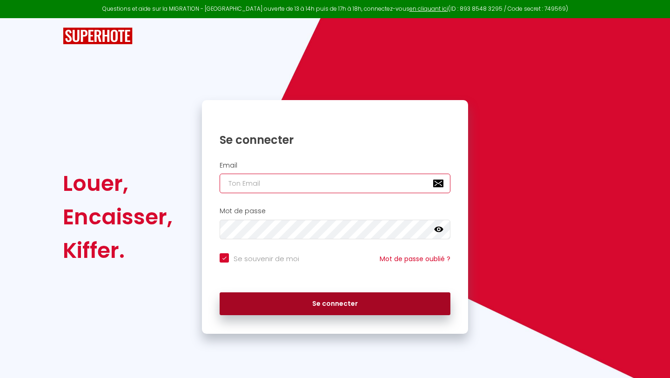
type input "[EMAIL_ADDRESS][DOMAIN_NAME]"
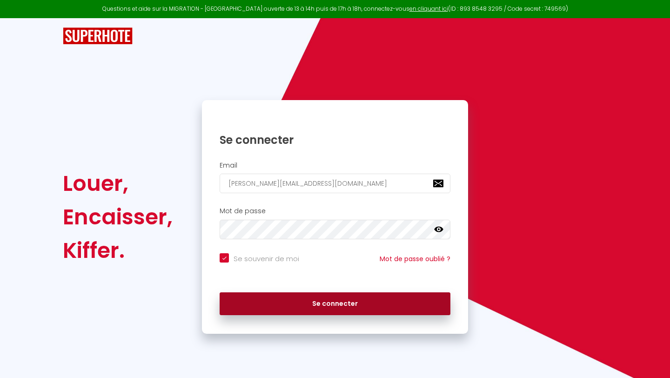
click at [302, 301] on button "Se connecter" at bounding box center [335, 303] width 231 height 23
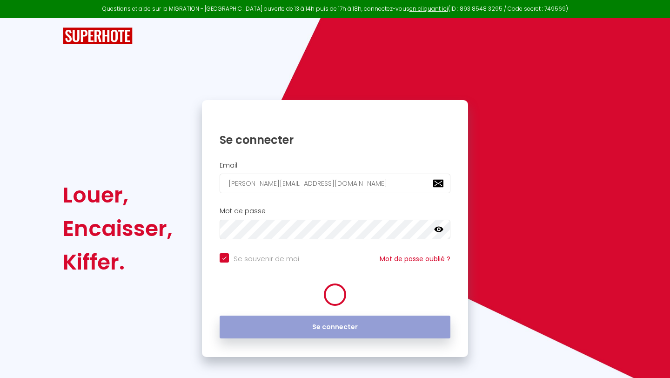
checkbox input "true"
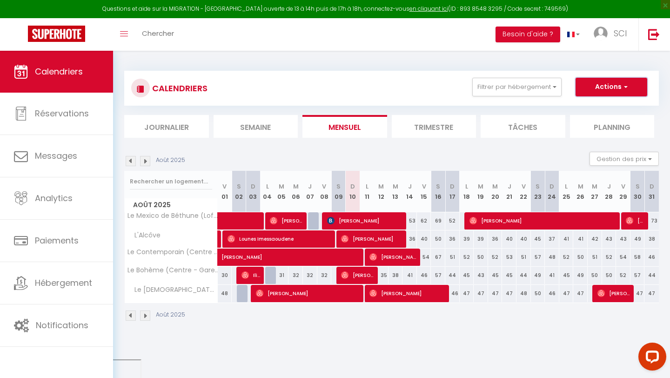
click at [628, 94] on button "Actions" at bounding box center [611, 87] width 72 height 19
click at [616, 106] on link "Nouvelle réservation" at bounding box center [601, 108] width 81 height 14
select select
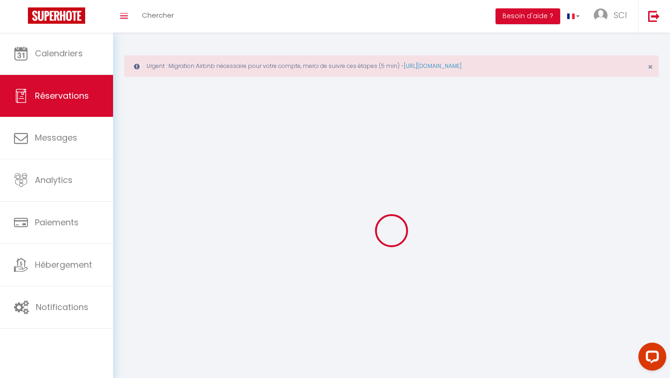
select select
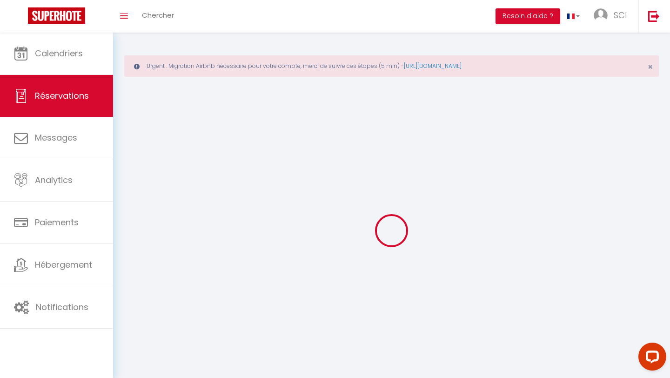
select select
checkbox input "false"
select select
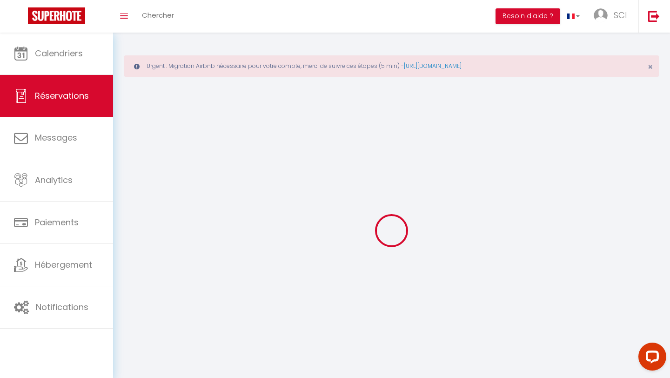
select select
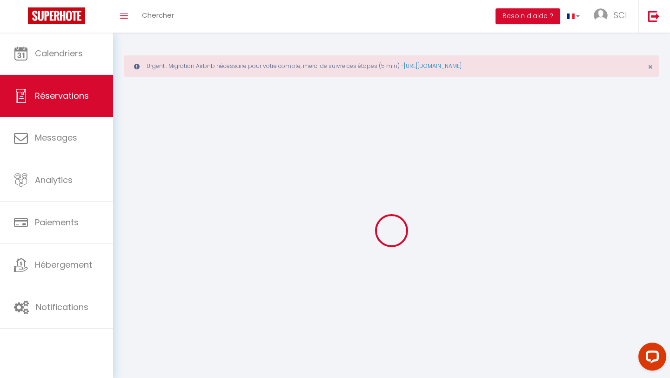
select select
checkbox input "false"
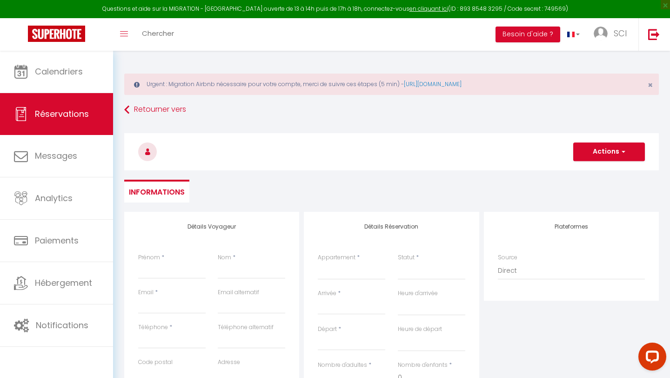
select select
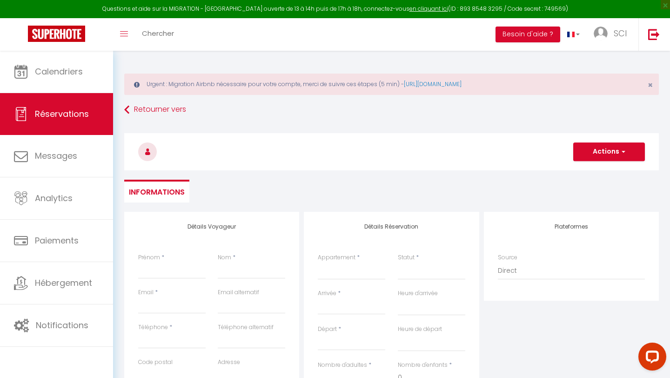
select select
checkbox input "false"
select select
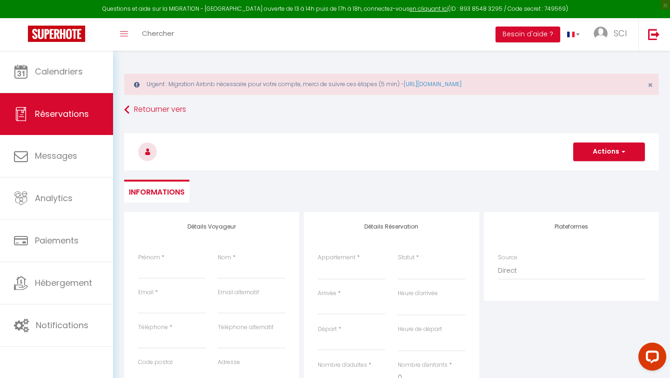
select select
checkbox input "false"
select select
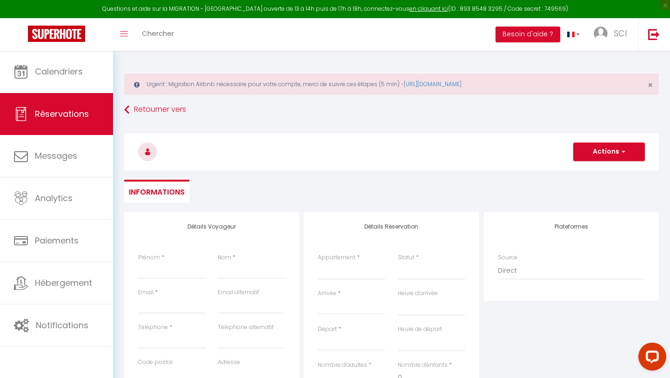
select select
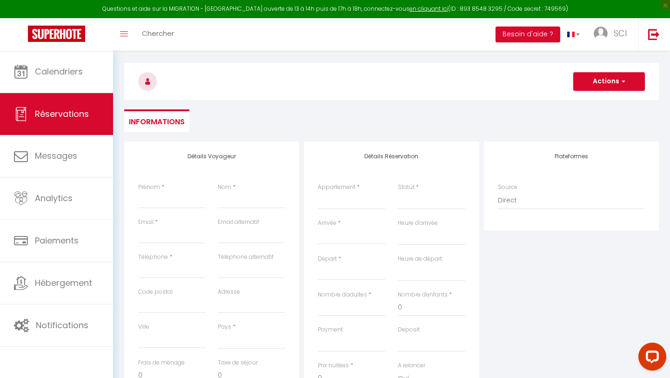
scroll to position [73, 0]
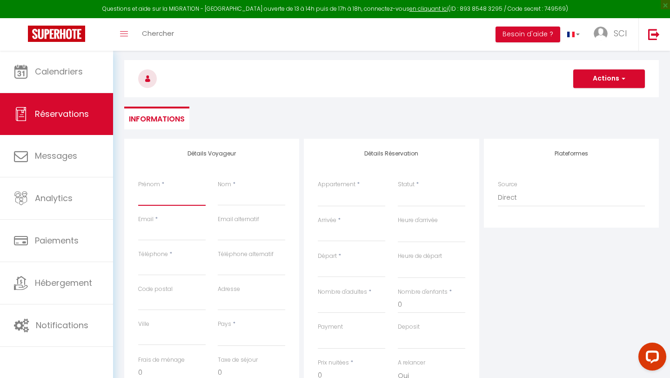
click at [146, 201] on input "Prénom" at bounding box center [171, 197] width 67 height 17
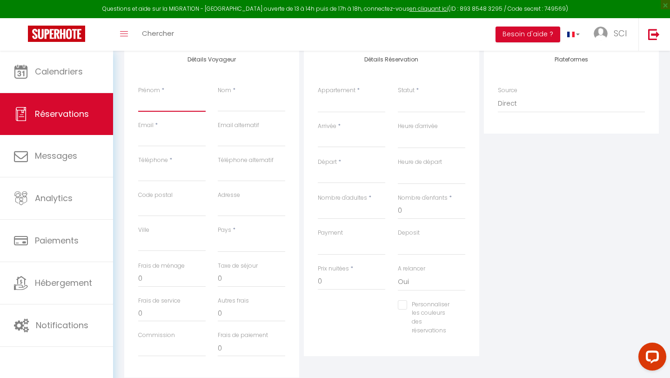
scroll to position [0, 0]
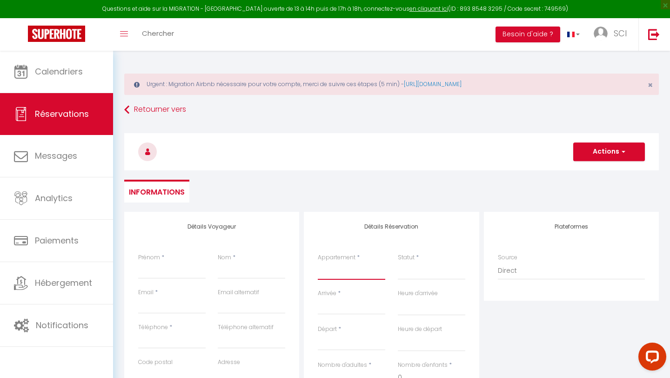
click at [337, 269] on select "Le Mexico de Béthune (Loft - Gare - Terrasse) L'Alcôve Le Contemporain (Centre …" at bounding box center [351, 271] width 67 height 18
select select "58907"
select select
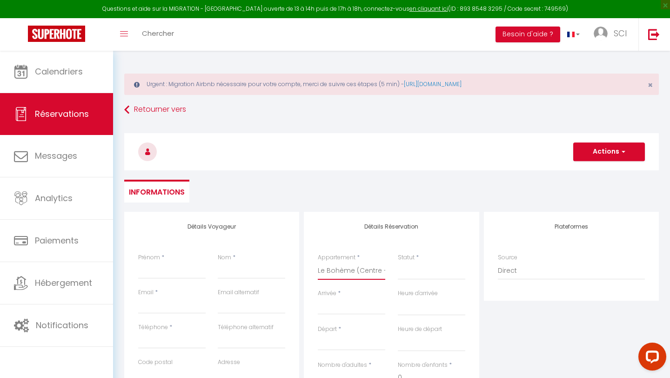
select select
checkbox input "false"
click at [436, 282] on div "Statut * Confirmé Non Confirmé Annulé Annulé par le voyageur No Show Request" at bounding box center [431, 271] width 80 height 36
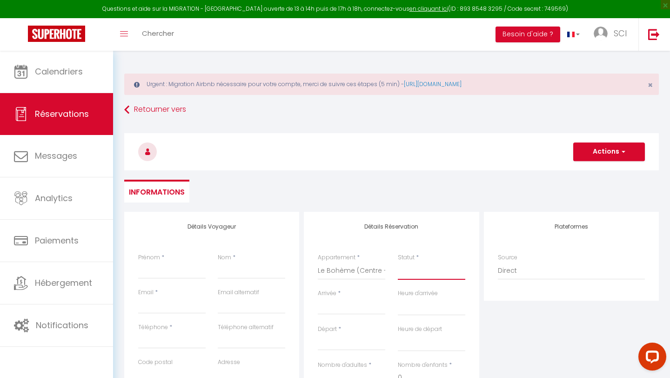
click at [428, 266] on select "Confirmé Non Confirmé Annulé Annulé par le voyageur No Show Request" at bounding box center [431, 271] width 67 height 18
click at [414, 271] on select "Confirmé Non Confirmé Annulé Annulé par le voyageur No Show Request" at bounding box center [431, 271] width 67 height 18
select select
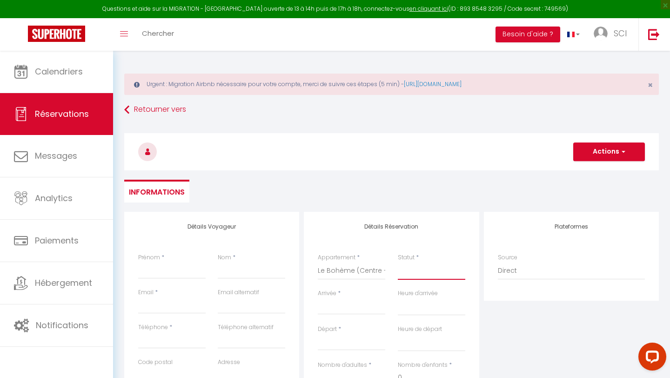
select select
checkbox input "false"
click at [411, 276] on select "Confirmé Non Confirmé Annulé Annulé par le voyageur No Show Request" at bounding box center [431, 271] width 67 height 18
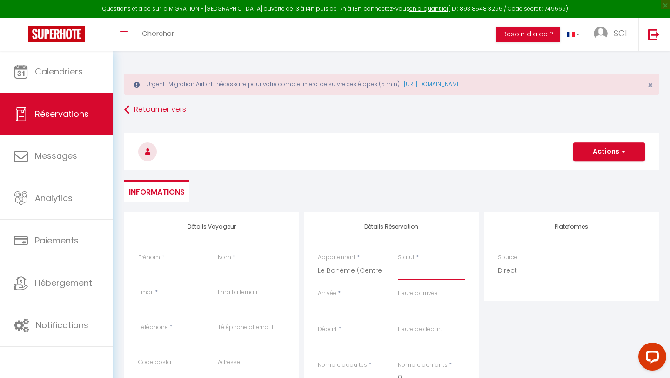
select select "1"
select select
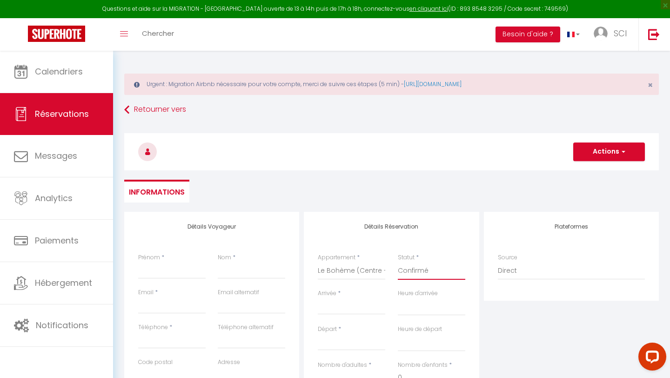
select select
checkbox input "false"
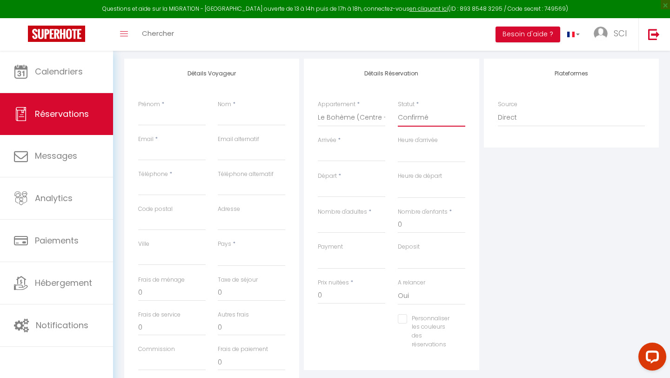
scroll to position [155, 0]
click at [336, 154] on input "Arrivée" at bounding box center [351, 152] width 67 height 12
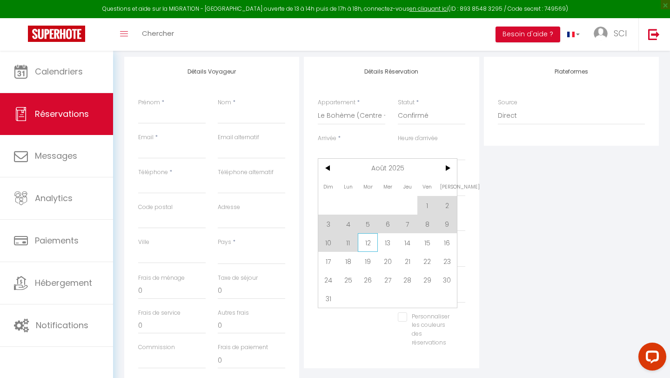
click at [367, 241] on span "12" at bounding box center [368, 242] width 20 height 19
select select
type input "[DATE] Août 2025"
select select
type input "Mer 13 Août 2025"
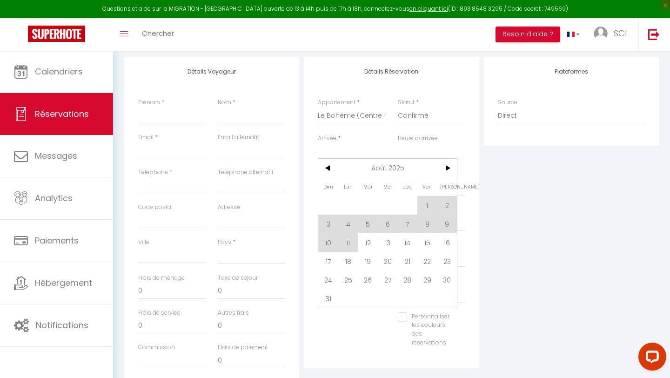
select select
checkbox input "false"
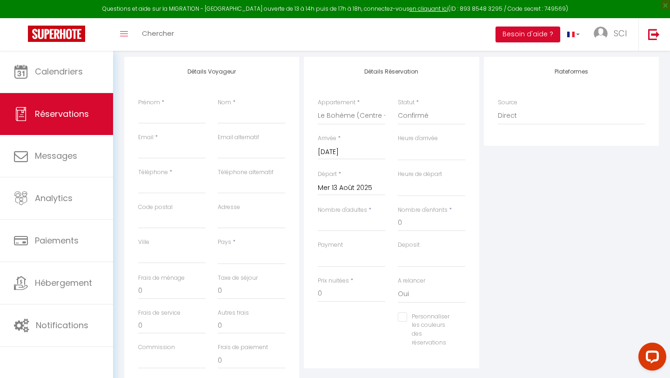
click at [370, 242] on div "Payment OK KO" at bounding box center [351, 254] width 67 height 27
click at [363, 187] on input "Mer 13 Août 2025" at bounding box center [351, 188] width 67 height 12
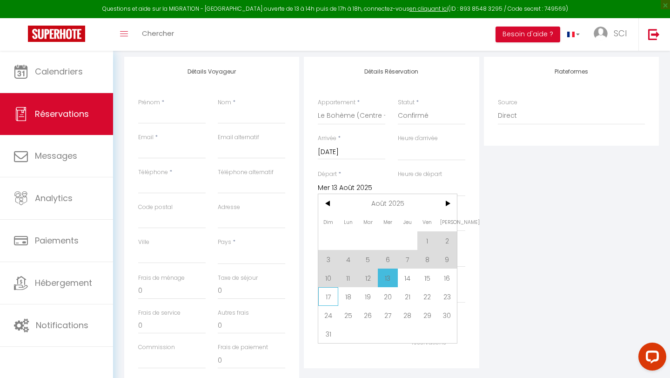
click at [329, 300] on span "17" at bounding box center [328, 296] width 20 height 19
select select
type input "Dim 17 Août 2025"
select select
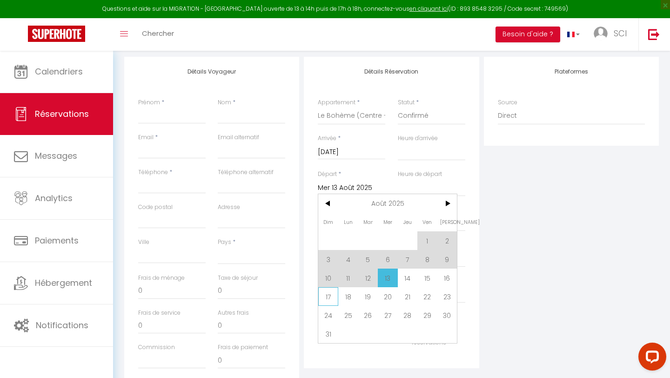
select select
checkbox input "false"
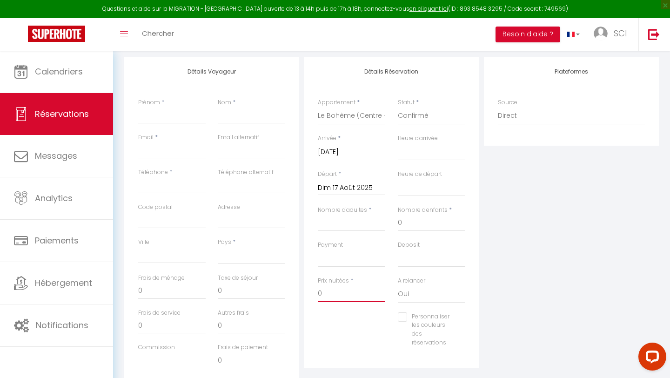
click at [329, 300] on input "0" at bounding box center [351, 293] width 67 height 17
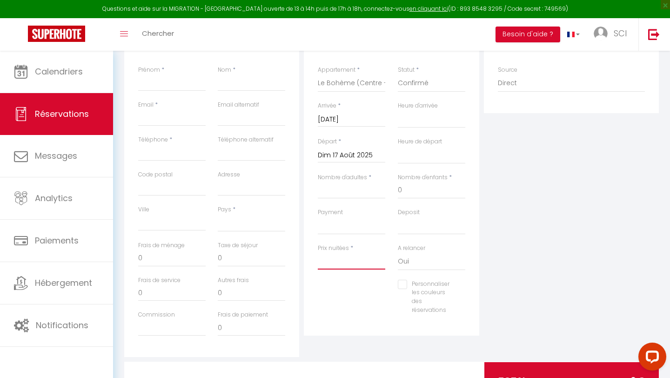
select select
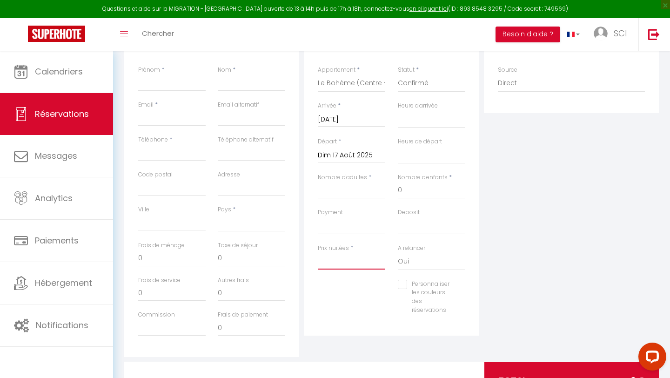
checkbox input "false"
type input "2"
select select
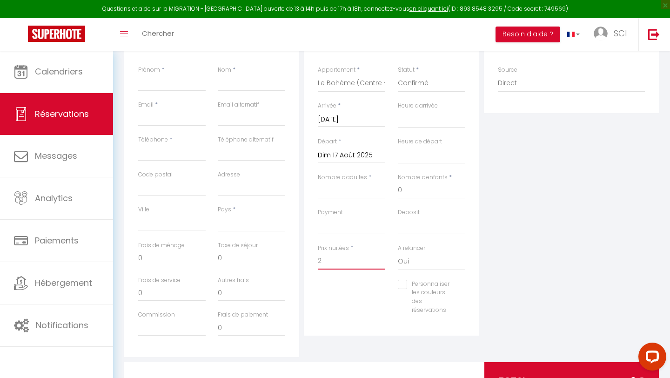
select select
checkbox input "false"
type input "28"
select select
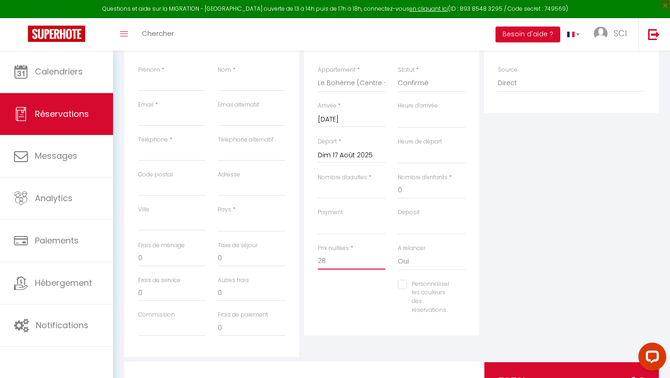
select select
checkbox input "false"
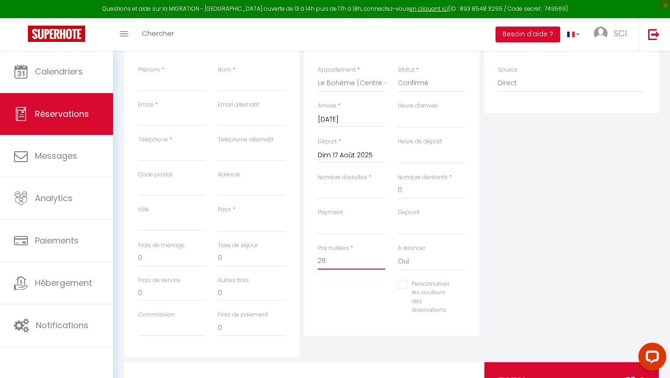
type input "280"
select select
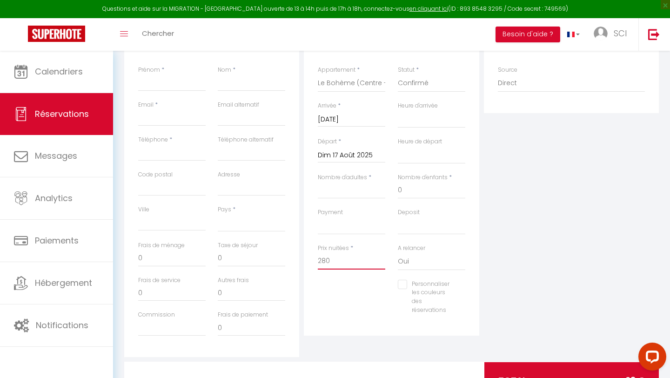
select select
checkbox input "false"
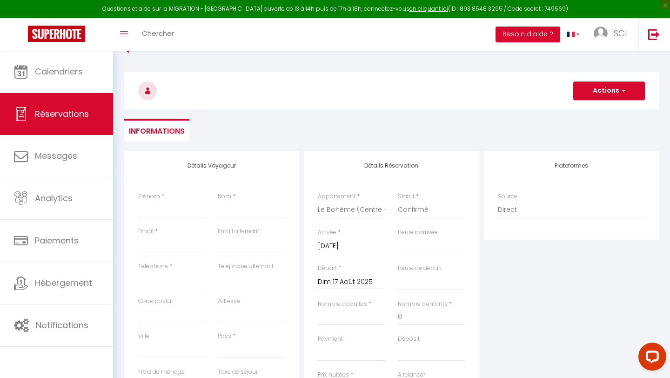
scroll to position [232, 0]
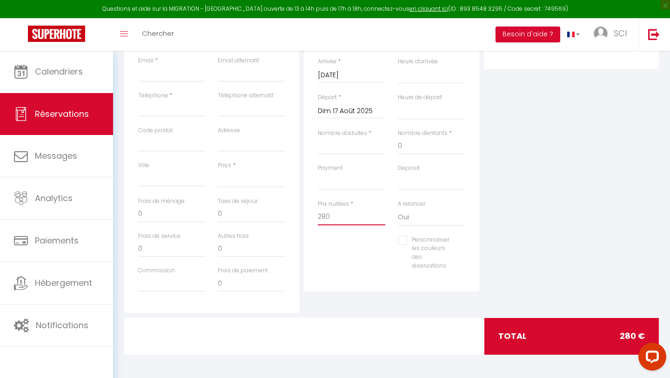
type input "280"
click at [423, 241] on input "Personnaliser les couleurs des réservations" at bounding box center [426, 239] width 56 height 9
checkbox input "true"
select select
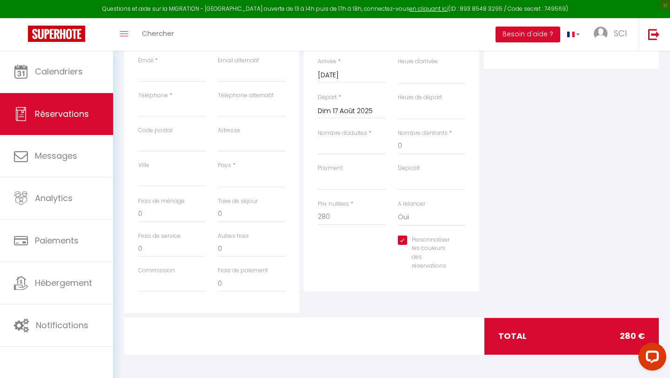
select select
click at [404, 242] on input "Personnaliser les couleurs des réservations" at bounding box center [424, 239] width 52 height 9
checkbox input "false"
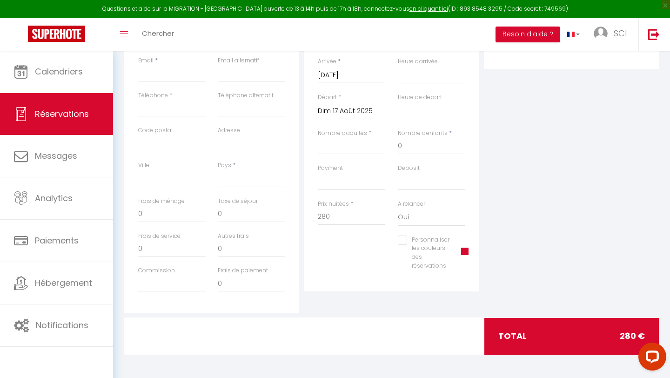
select select
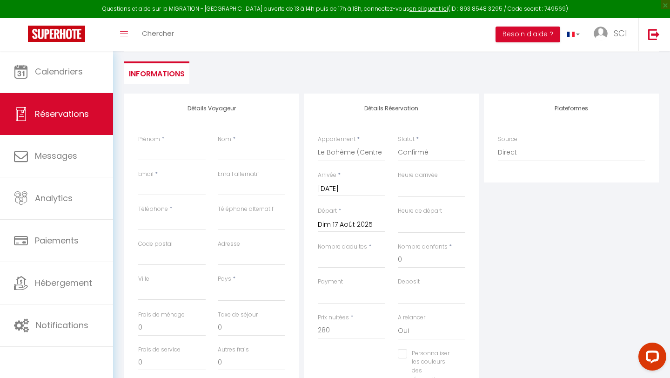
scroll to position [0, 0]
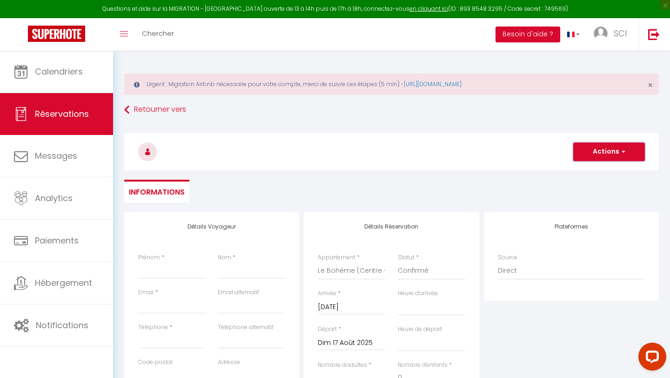
click at [601, 160] on button "Actions" at bounding box center [609, 151] width 72 height 19
click at [483, 176] on div "Retourner vers Actions Enregistrer Actions Enregistrer Aperçu et éditer Envoyer…" at bounding box center [391, 156] width 547 height 110
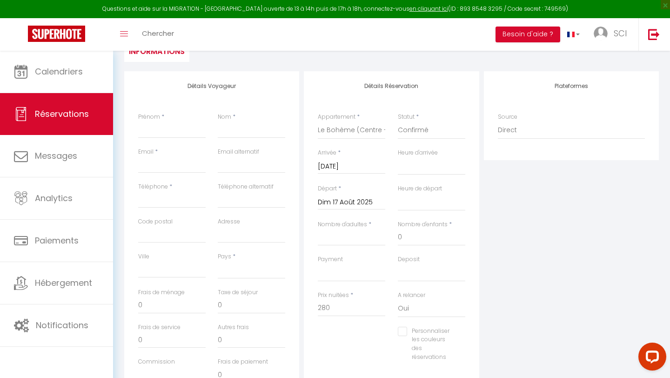
scroll to position [116, 0]
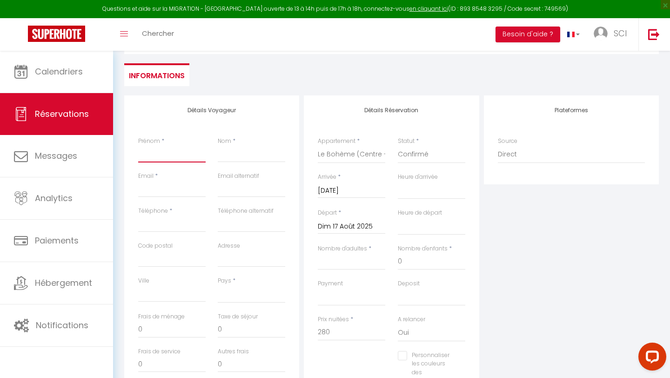
click at [157, 159] on input "Prénom" at bounding box center [171, 154] width 67 height 17
click at [571, 266] on div "Plateformes Source Direct Airbnb.com Booking.com Chalet montagne Expedia Gite d…" at bounding box center [571, 261] width 180 height 333
click at [160, 157] on input "Prénom" at bounding box center [171, 154] width 67 height 17
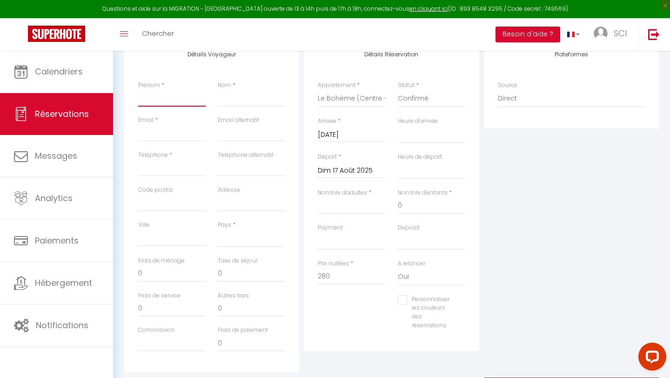
scroll to position [173, 0]
click at [358, 164] on input "Dim 17 Août 2025" at bounding box center [351, 170] width 67 height 12
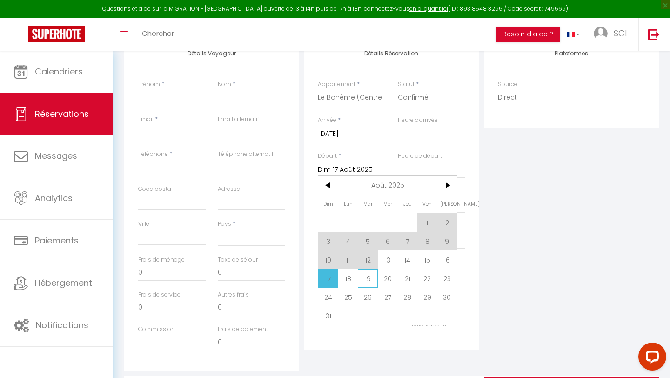
click at [373, 283] on span "19" at bounding box center [368, 278] width 20 height 19
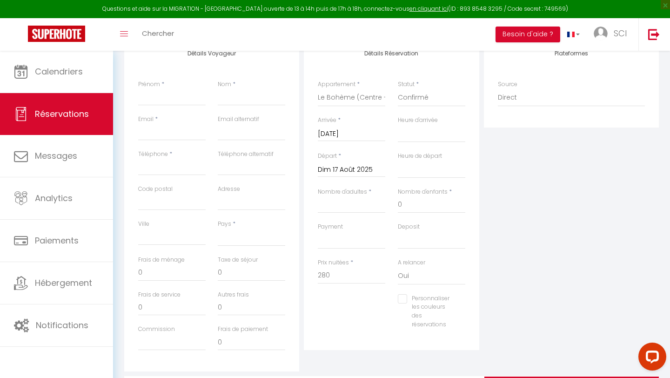
select select
type input "Mar 19 Août 2025"
select select
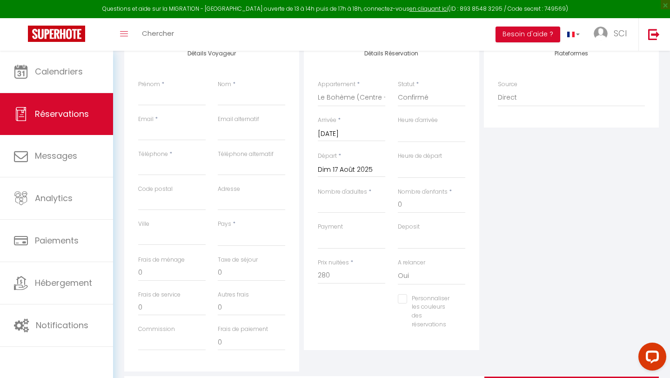
select select
click at [366, 278] on input "0" at bounding box center [351, 275] width 67 height 17
type input "04"
select select
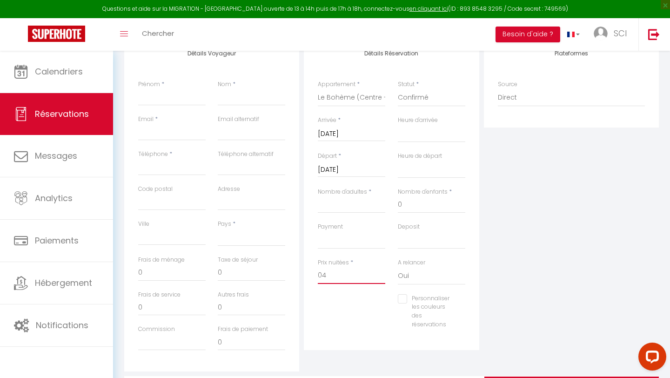
select select
type input "044"
select select
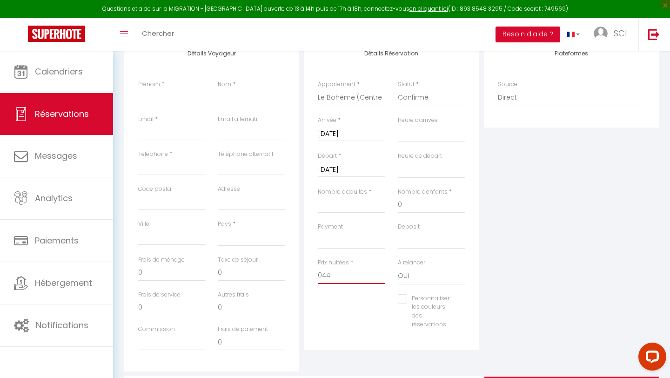
select select
type input "04"
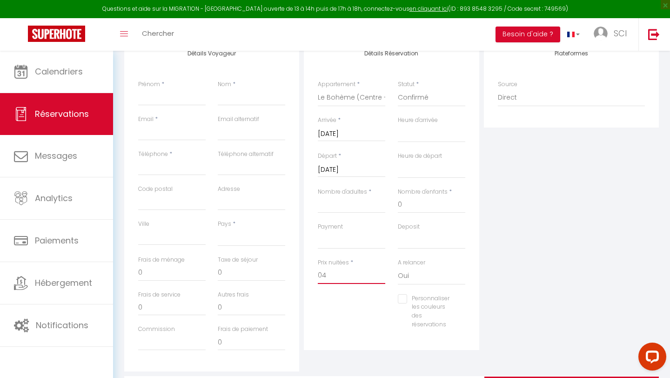
select select
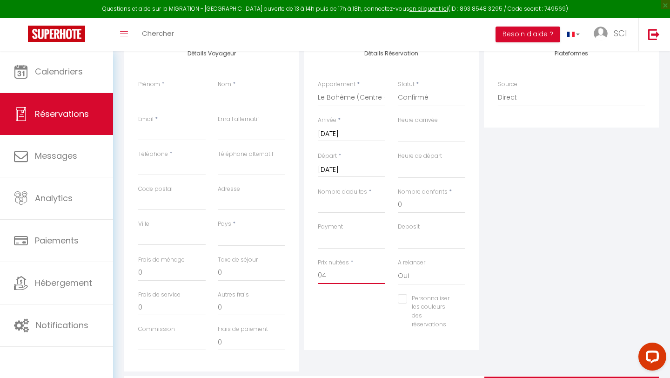
type input "0"
select select
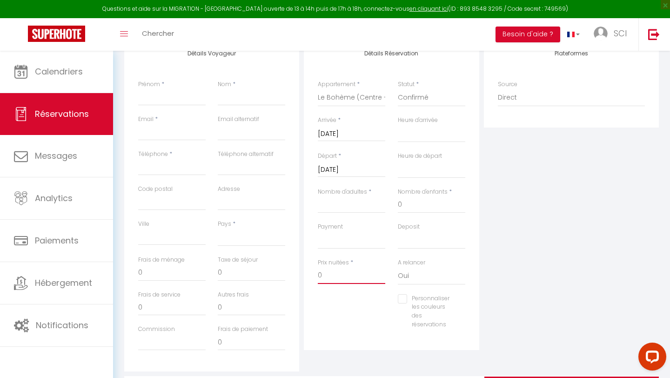
select select
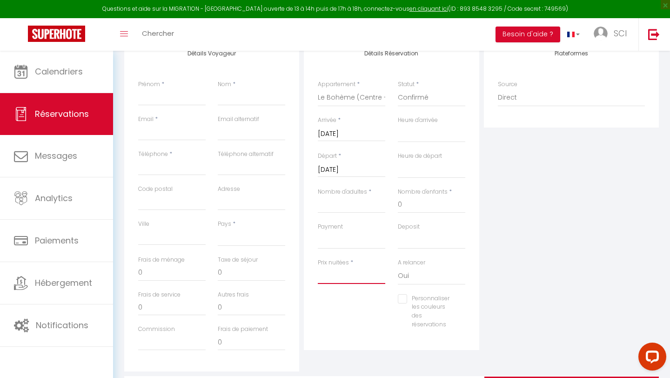
select select
type input "4"
select select
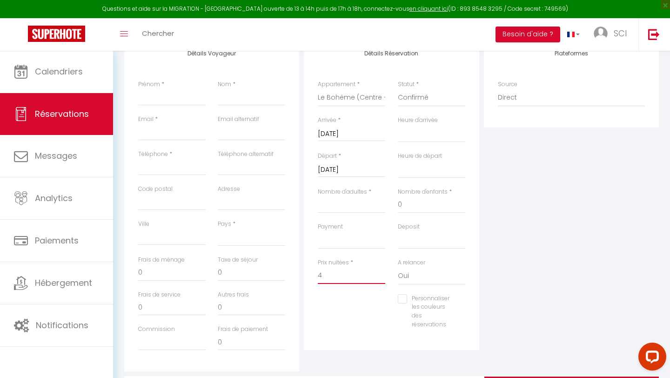
select select
type input "45"
select select
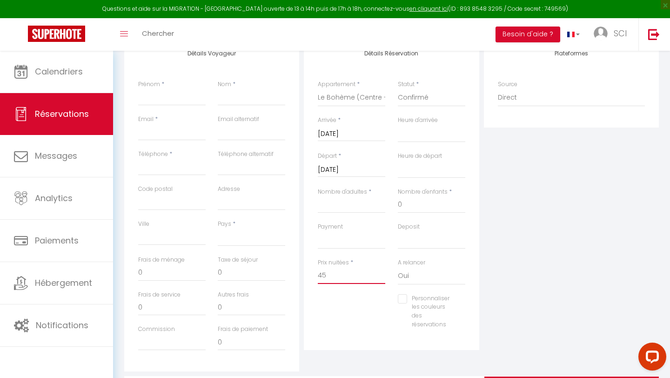
select select
type input "450"
select select
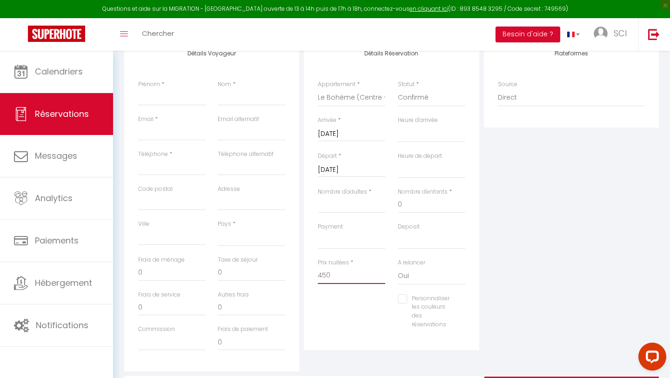
select select
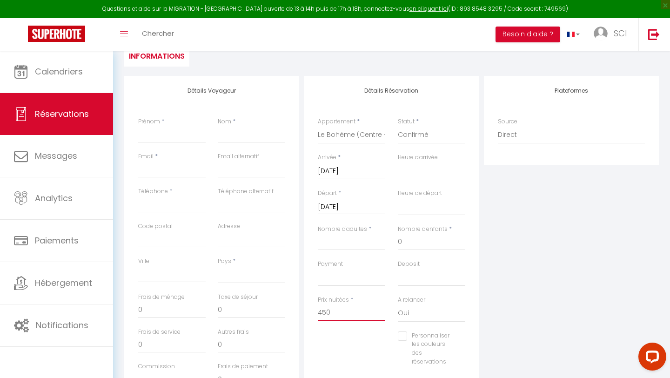
scroll to position [125, 0]
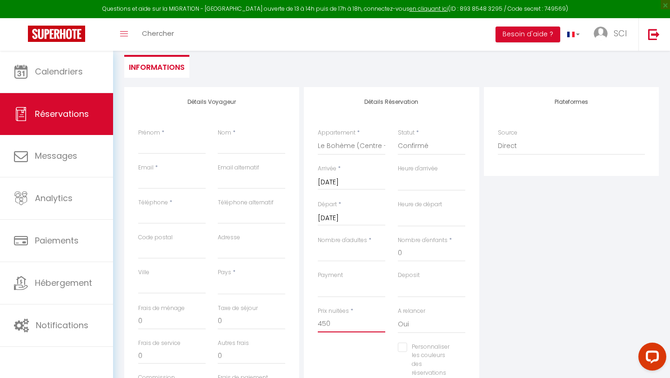
type input "450"
click at [158, 144] on input "Prénom" at bounding box center [171, 145] width 67 height 17
type input "L"
select select
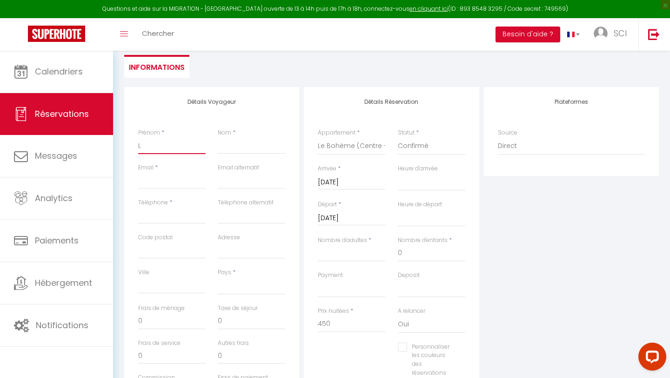
select select
type input "Li"
select select
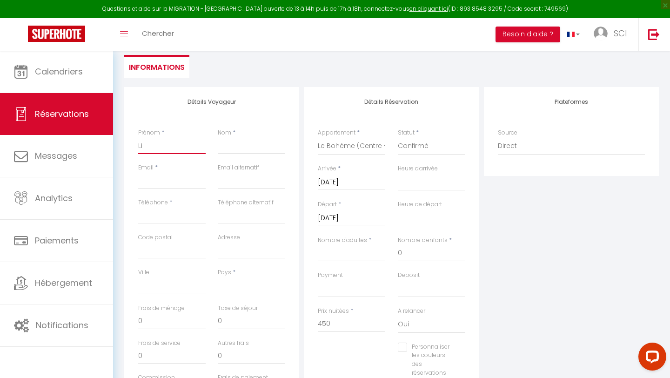
select select
type input "Li"
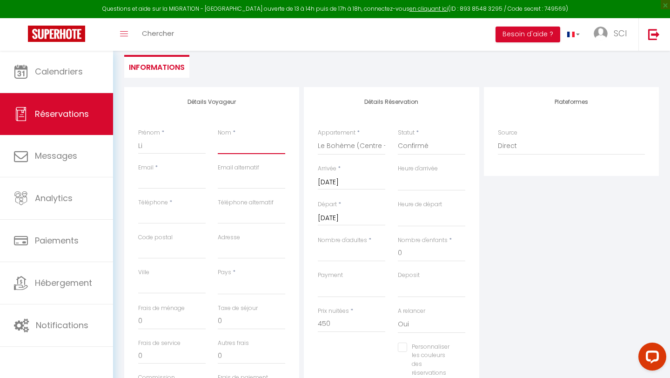
click at [225, 144] on input "Nom" at bounding box center [251, 145] width 67 height 17
type input "X"
select select
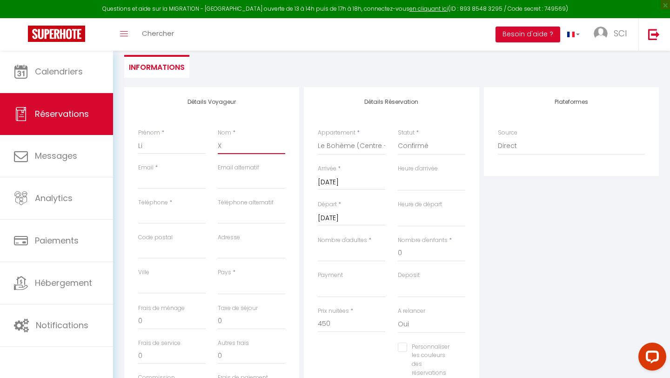
select select
type input "Xi"
select select
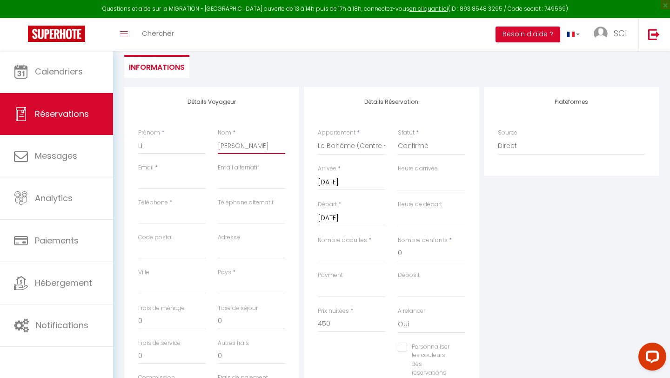
select select
type input "Xin"
select select
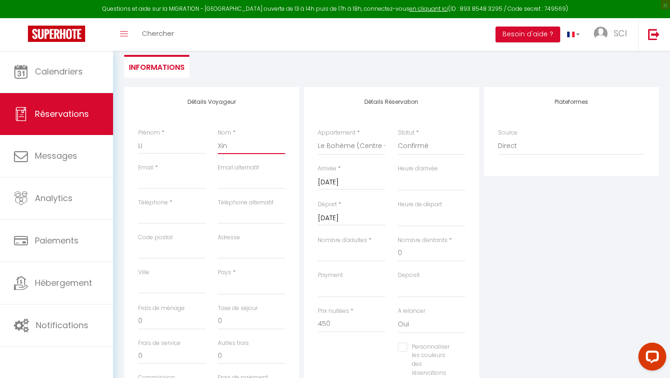
select select
click at [174, 186] on input "Email client" at bounding box center [171, 180] width 67 height 17
click at [155, 181] on input "yuyahua2" at bounding box center [171, 180] width 67 height 17
click at [188, 182] on input "yuyanhua2" at bounding box center [171, 180] width 67 height 17
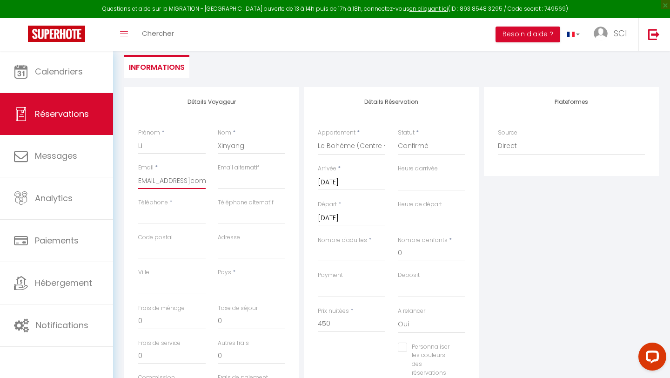
scroll to position [0, 9]
click at [170, 217] on input "Téléphone" at bounding box center [171, 215] width 67 height 17
click at [237, 282] on select "France Portugal Afghanistan Albania Algeria American Samoa Andorra Angola Angui…" at bounding box center [251, 286] width 67 height 18
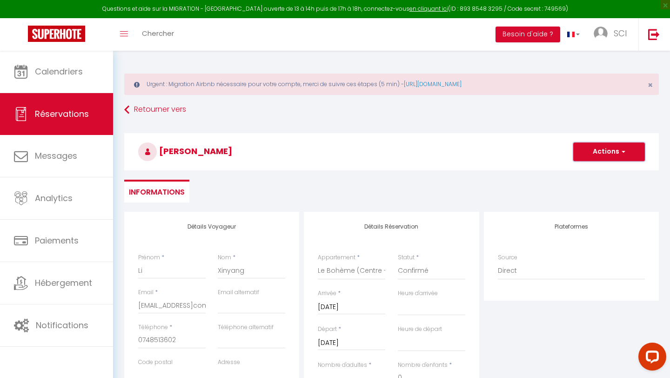
click at [618, 151] on button "Actions" at bounding box center [609, 151] width 72 height 19
click at [591, 172] on link "Enregistrer" at bounding box center [599, 172] width 73 height 12
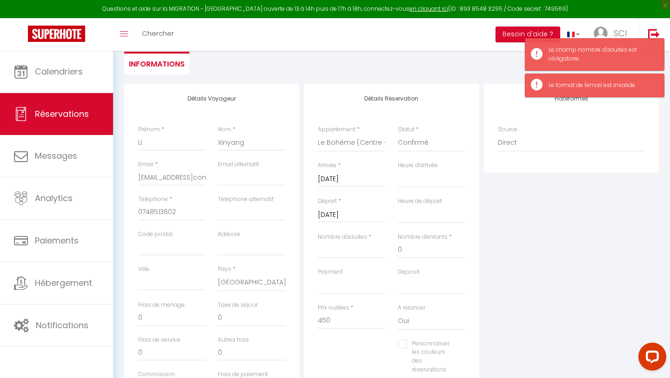
scroll to position [128, 0]
click at [376, 249] on input "Nombre d'adultes" at bounding box center [351, 249] width 67 height 17
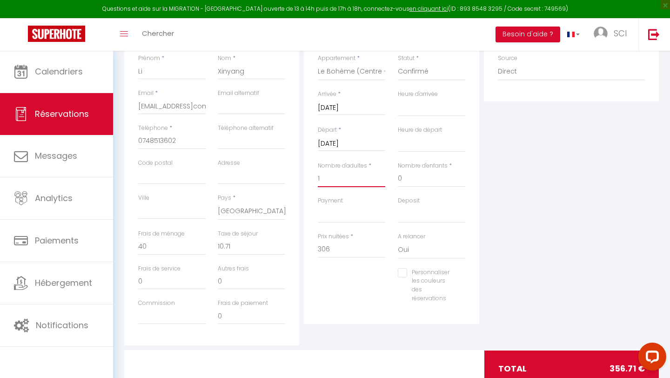
scroll to position [219, 0]
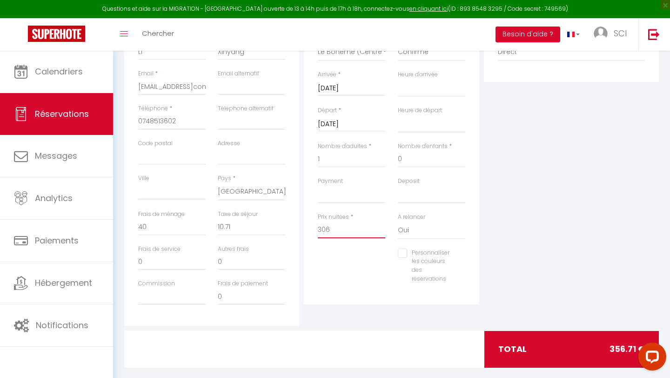
drag, startPoint x: 349, startPoint y: 230, endPoint x: 298, endPoint y: 227, distance: 51.3
click at [298, 227] on div "Détails Voyageur Prénom * Li Nom * Xinyang Email * yuyanhua2@gmaiLcom Email alt…" at bounding box center [391, 159] width 539 height 333
click at [463, 226] on select "Oui Non" at bounding box center [431, 230] width 67 height 18
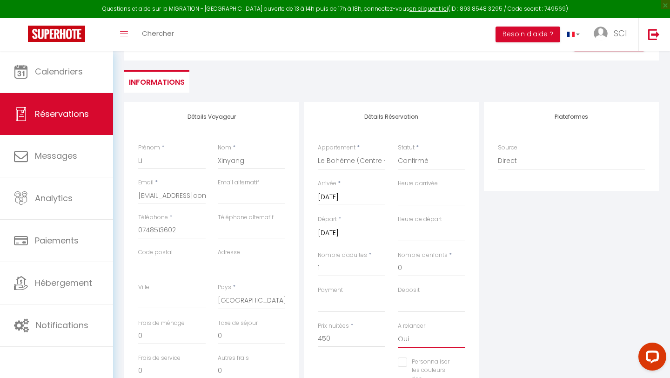
scroll to position [0, 0]
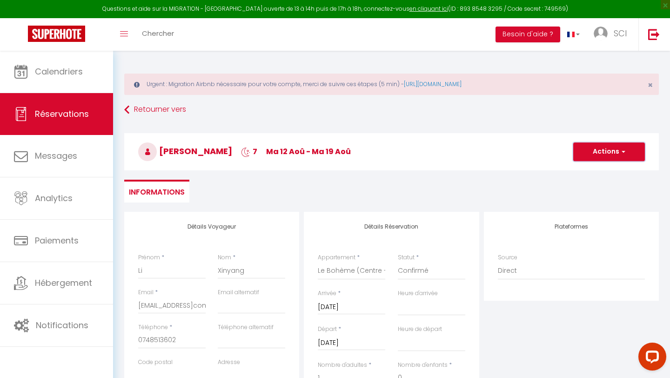
drag, startPoint x: 608, startPoint y: 155, endPoint x: 336, endPoint y: 285, distance: 301.3
click at [336, 285] on div "Retourner vers Li Xinyang 7 ma 12 Aoû - ma 19 Aoû Actions Enregistrer Actions E…" at bounding box center [391, 349] width 535 height 497
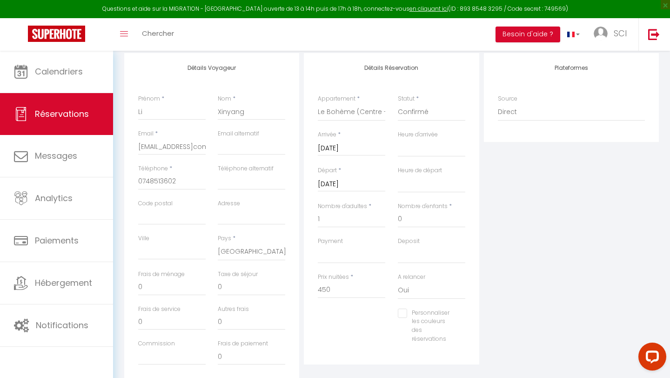
scroll to position [163, 0]
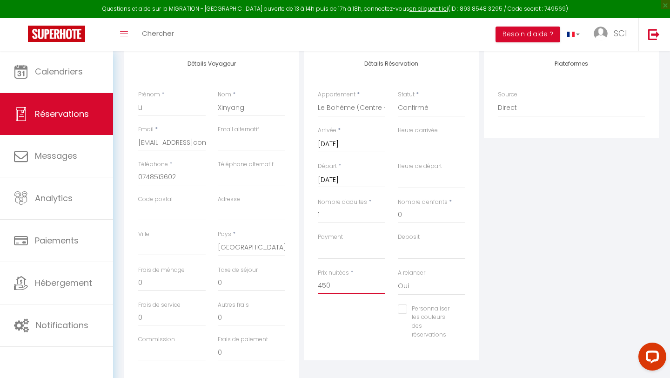
drag, startPoint x: 336, startPoint y: 282, endPoint x: 306, endPoint y: 282, distance: 30.7
click at [306, 282] on div "Détails Réservation Appartement * Le Mexico de Béthune (Loft - Gare - Terrasse)…" at bounding box center [391, 204] width 175 height 311
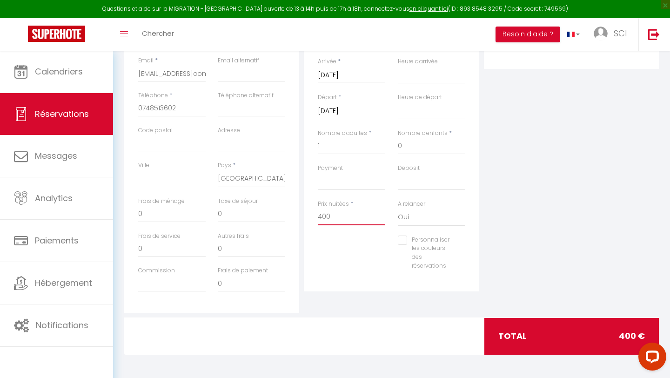
scroll to position [0, 0]
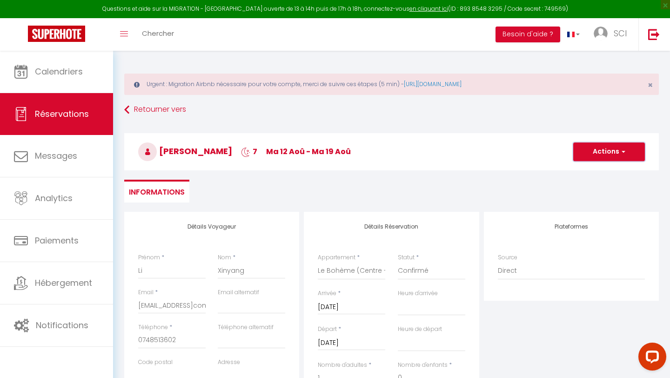
click at [614, 148] on button "Actions" at bounding box center [609, 151] width 72 height 19
click at [589, 172] on link "Enregistrer" at bounding box center [599, 172] width 73 height 12
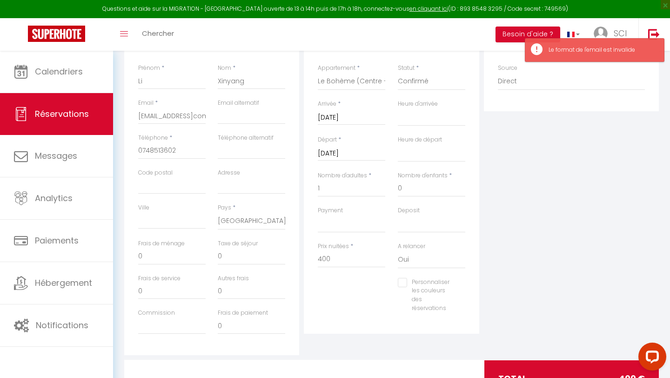
scroll to position [181, 0]
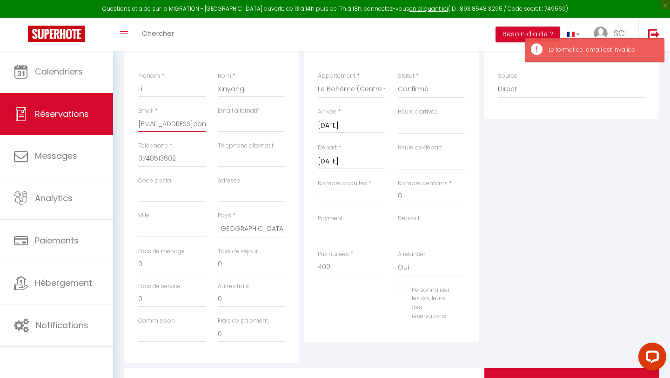
click at [180, 127] on input "yuyanhua2@gmaiLcom" at bounding box center [171, 123] width 67 height 17
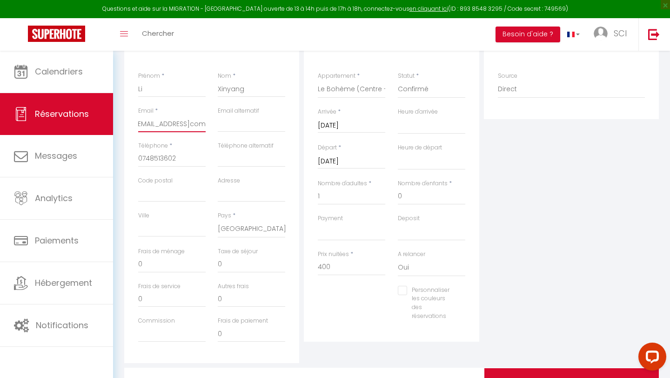
scroll to position [0, 0]
drag, startPoint x: 169, startPoint y: 126, endPoint x: 64, endPoint y: 122, distance: 105.7
click at [64, 122] on div "Questions et aide sur la MIGRATION - Salle Zoom ouverte de 13 à 14h puis de 17h…" at bounding box center [335, 148] width 670 height 559
click at [167, 120] on input "yuyanhua2@gmaiLcom" at bounding box center [171, 123] width 67 height 17
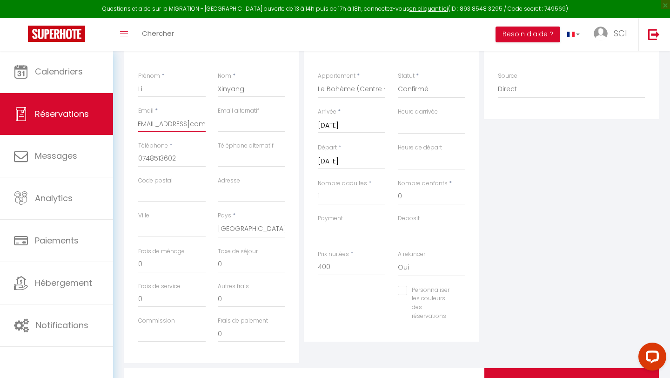
drag, startPoint x: 183, startPoint y: 125, endPoint x: 222, endPoint y: 122, distance: 39.1
click at [222, 122] on div "Email * yuyanhua2@gmaiLcom Email alternatif" at bounding box center [212, 124] width 160 height 35
click at [187, 127] on input "yuyanhua2@gmaiLcom" at bounding box center [171, 123] width 67 height 17
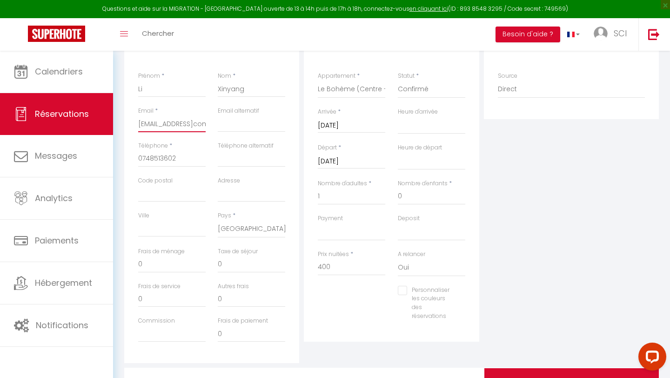
click at [187, 127] on input "yuyanhua2@gmaiLcom" at bounding box center [171, 123] width 67 height 17
click at [180, 127] on input "Email client" at bounding box center [171, 123] width 67 height 17
paste input "yuyanhua2@gmaiLcom"
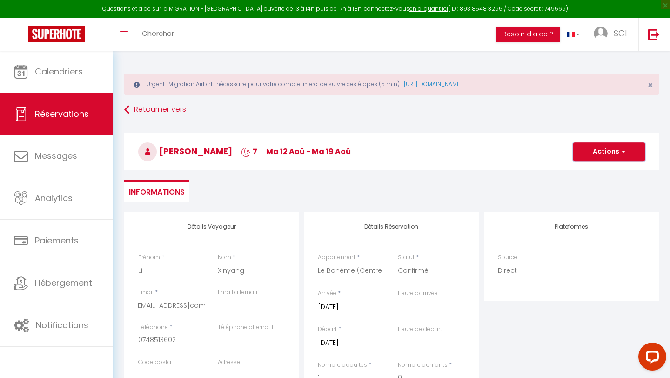
click at [599, 155] on button "Actions" at bounding box center [609, 151] width 72 height 19
click at [592, 169] on link "Enregistrer" at bounding box center [599, 172] width 73 height 12
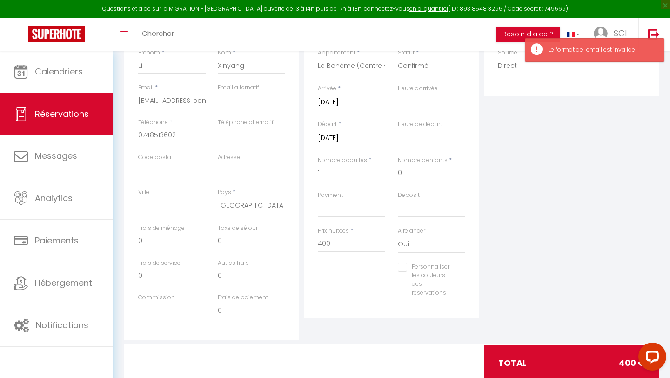
scroll to position [232, 0]
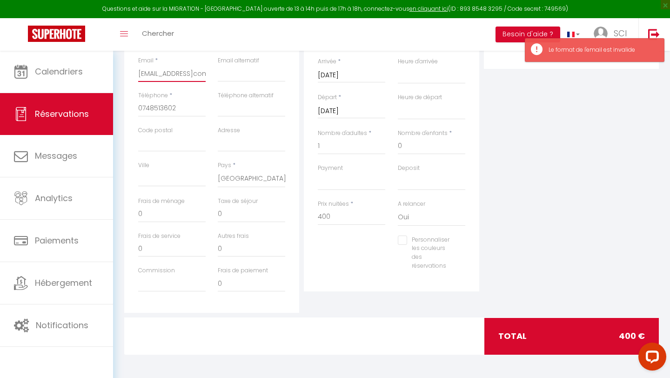
click at [181, 76] on input "yuyanhua2@gmaiLcom" at bounding box center [171, 73] width 67 height 17
click at [165, 73] on input "yuyanhua2@gmaiLcom" at bounding box center [171, 73] width 67 height 17
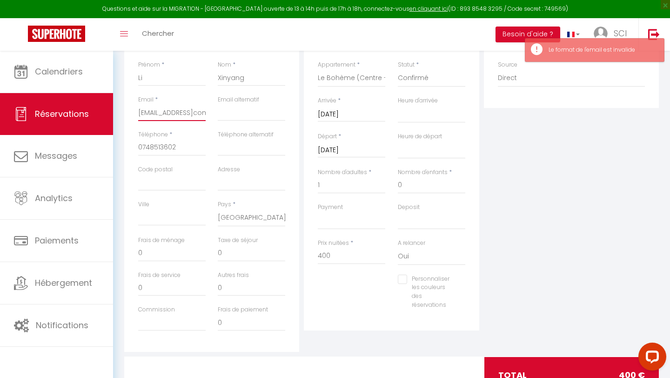
scroll to position [190, 0]
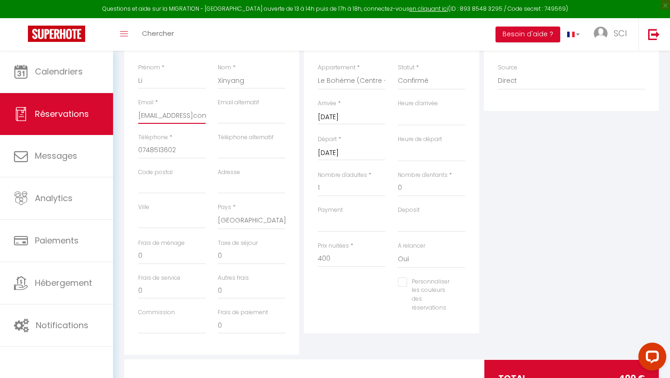
click at [173, 115] on input "yuyanhua2@gmaiLcom" at bounding box center [171, 115] width 67 height 17
click at [166, 115] on input "yuyanhua2@gmaiLcom" at bounding box center [171, 115] width 67 height 17
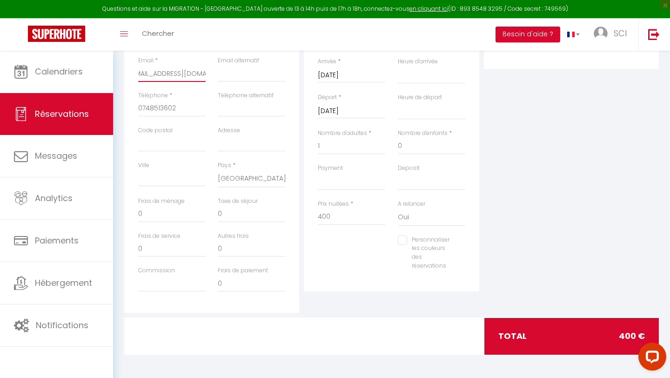
scroll to position [0, 0]
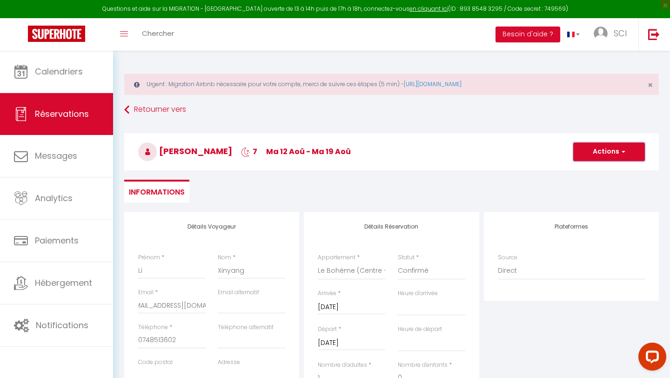
click at [602, 157] on button "Actions" at bounding box center [609, 151] width 72 height 19
click at [589, 168] on link "Enregistrer" at bounding box center [599, 172] width 73 height 12
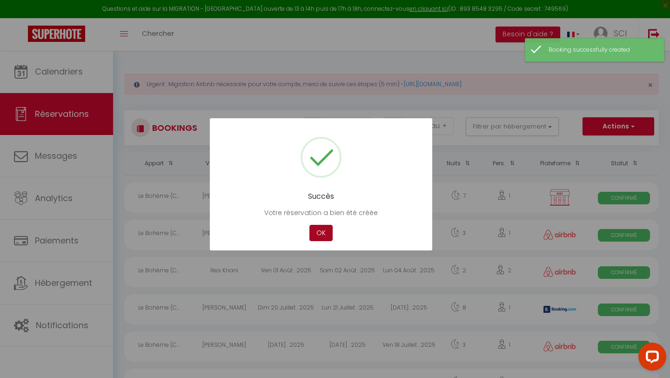
click at [323, 230] on button "OK" at bounding box center [320, 233] width 23 height 16
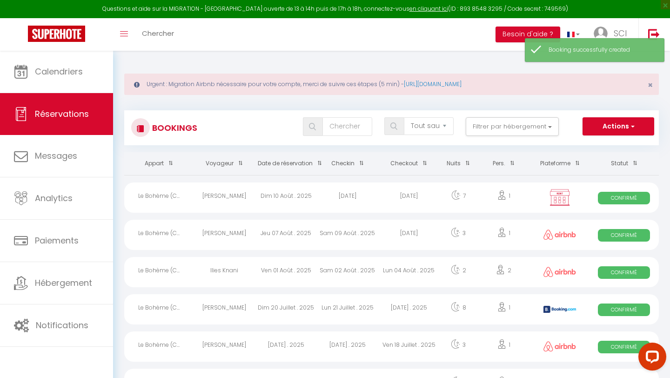
click at [478, 201] on div "1" at bounding box center [503, 197] width 53 height 30
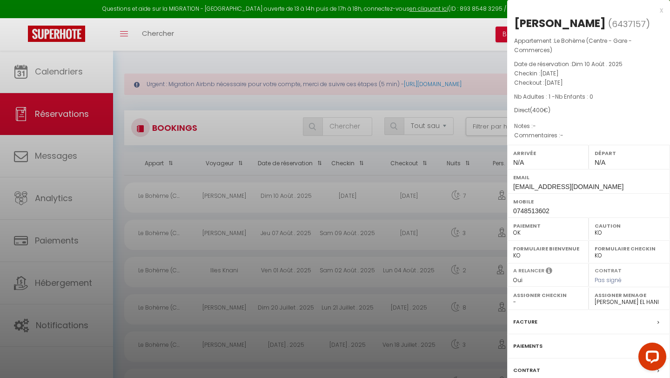
click at [594, 355] on div "Paiements" at bounding box center [588, 346] width 163 height 24
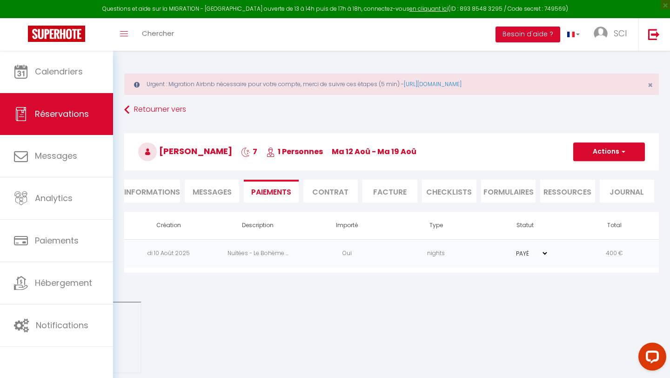
click at [546, 254] on select "PAYÉ EN ATTENTE" at bounding box center [525, 253] width 47 height 9
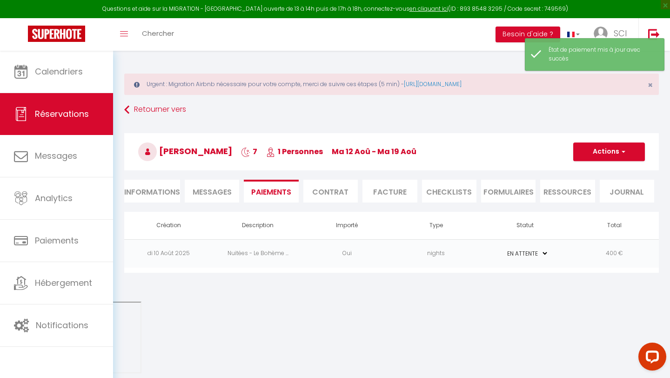
click at [258, 254] on td "Nuitées - Le Bohème ..." at bounding box center [258, 253] width 89 height 28
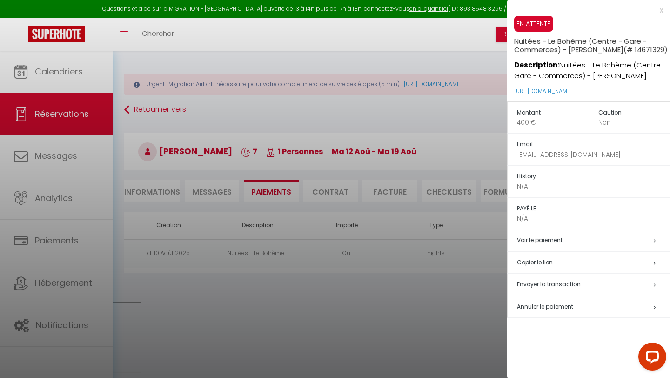
click at [535, 263] on h5 "Copier le lien" at bounding box center [593, 262] width 153 height 11
click at [420, 104] on div at bounding box center [335, 189] width 670 height 378
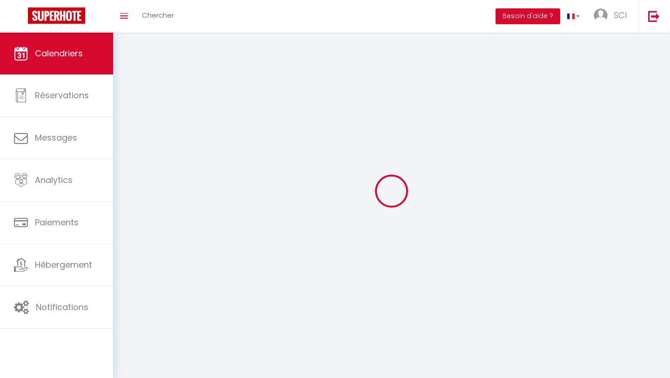
select select
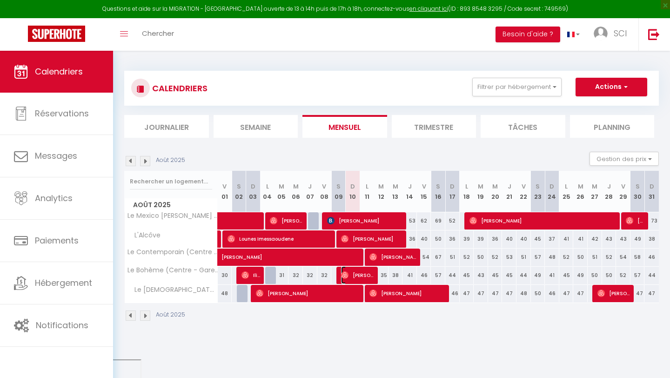
click at [359, 274] on span "[PERSON_NAME]" at bounding box center [357, 275] width 33 height 18
select select "OK"
select select "0"
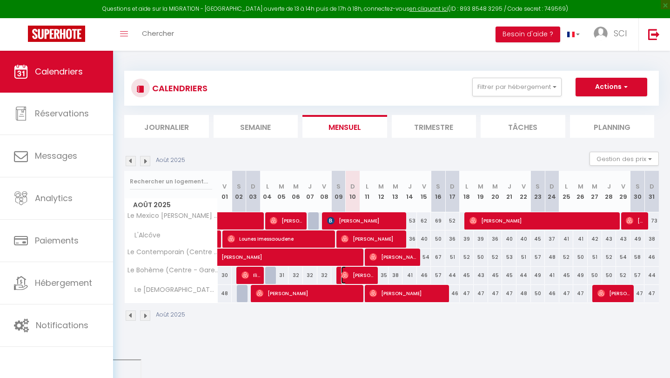
select select "1"
select select
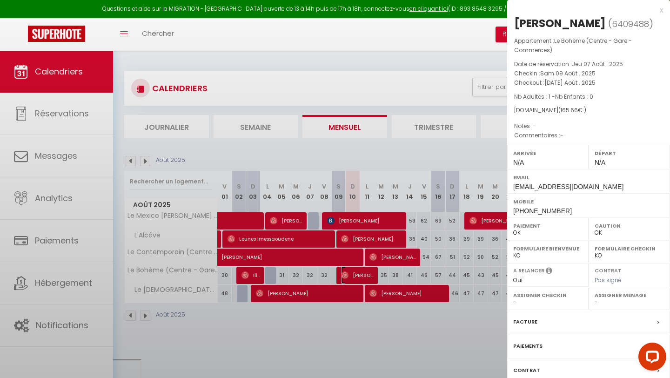
select select "17319"
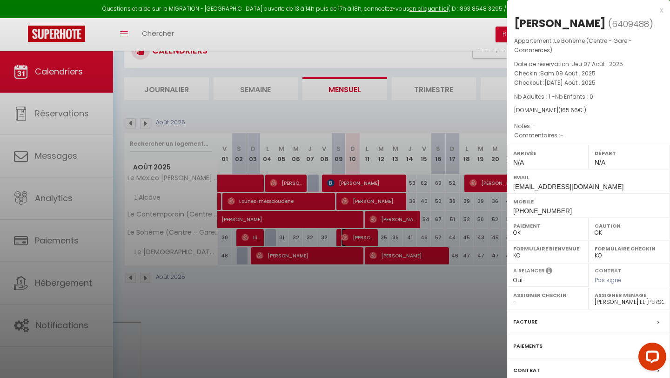
scroll to position [41, 0]
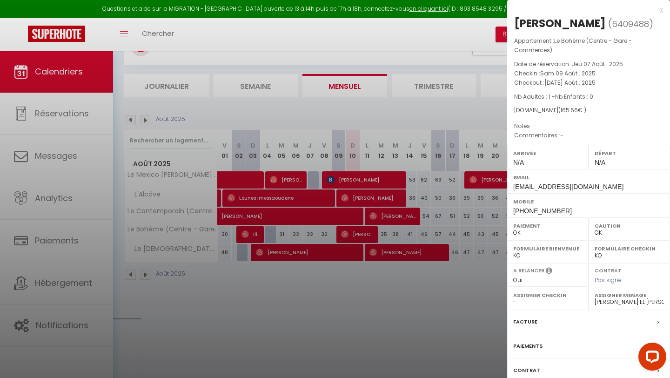
click at [660, 12] on div "x" at bounding box center [585, 10] width 156 height 11
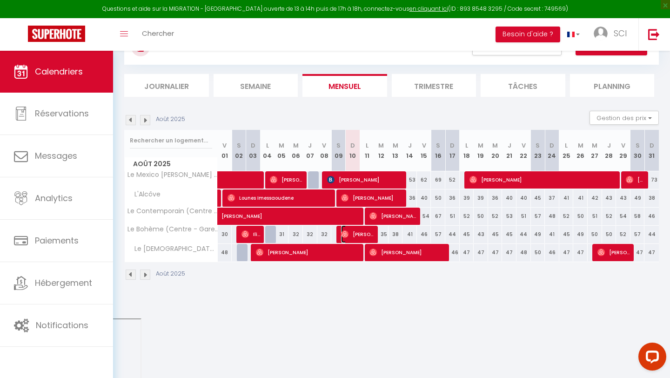
click at [349, 232] on span "[PERSON_NAME]" at bounding box center [357, 234] width 33 height 18
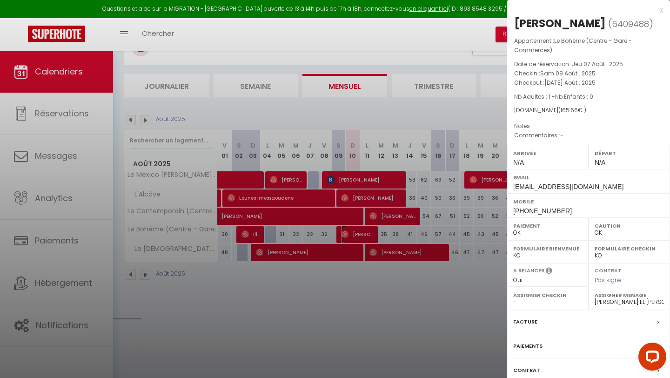
scroll to position [51, 0]
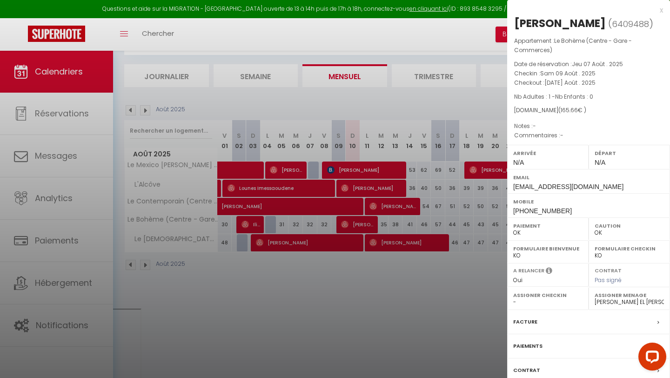
click at [65, 108] on div at bounding box center [335, 189] width 670 height 378
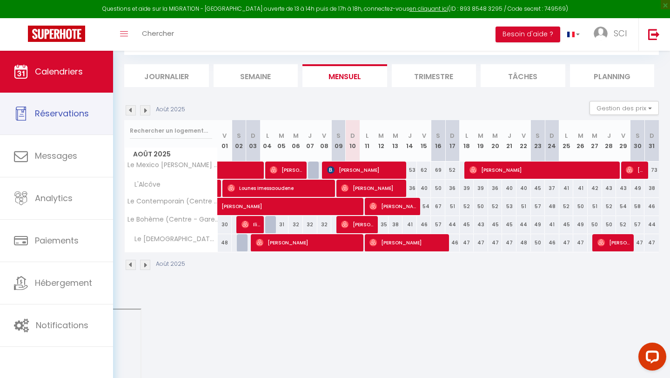
click at [65, 108] on span "Réservations" at bounding box center [62, 113] width 54 height 12
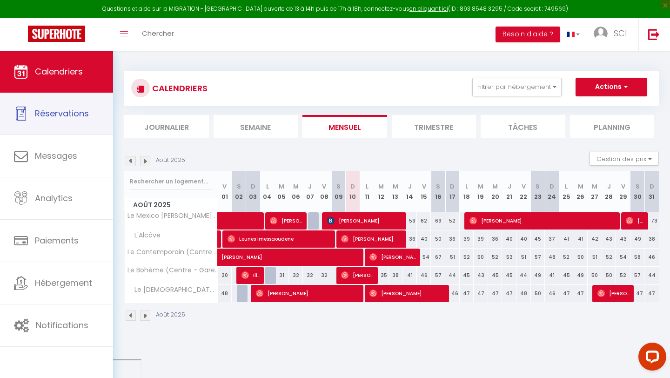
select select "not_cancelled"
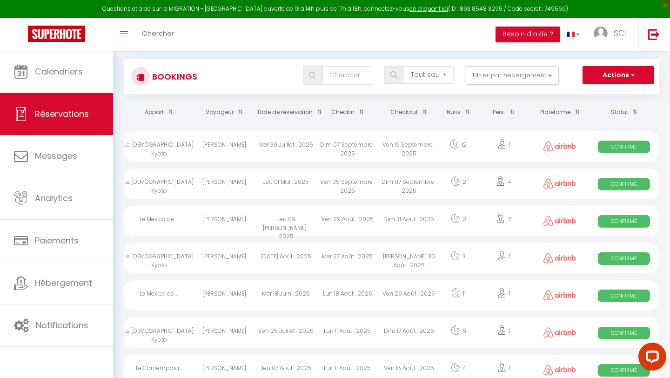
scroll to position [53, 0]
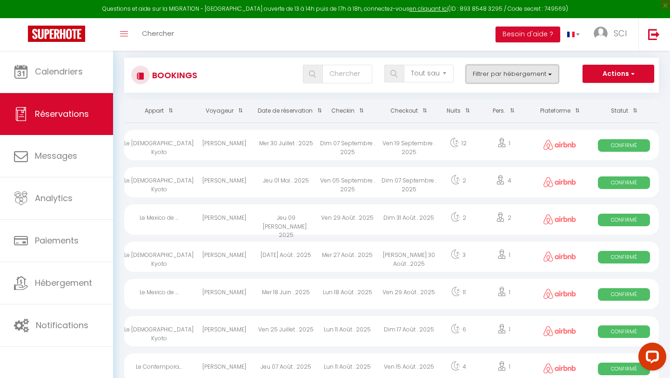
click at [525, 75] on button "Filtrer par hébergement" at bounding box center [512, 74] width 93 height 19
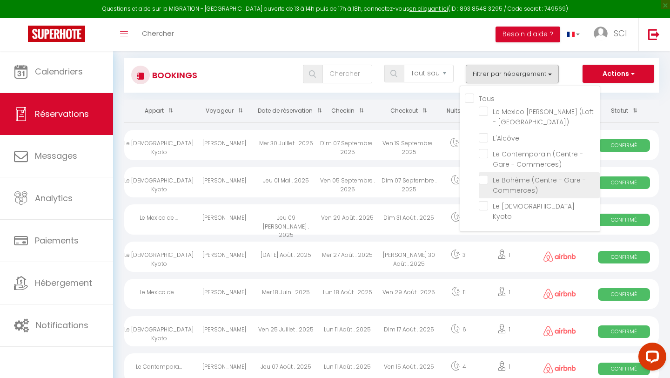
click at [506, 189] on span "Le Bohème (Centre - Gare - Commerces)" at bounding box center [539, 185] width 93 height 20
click at [506, 184] on input "Le Bohème (Centre - Gare - Commerces)" at bounding box center [539, 179] width 121 height 9
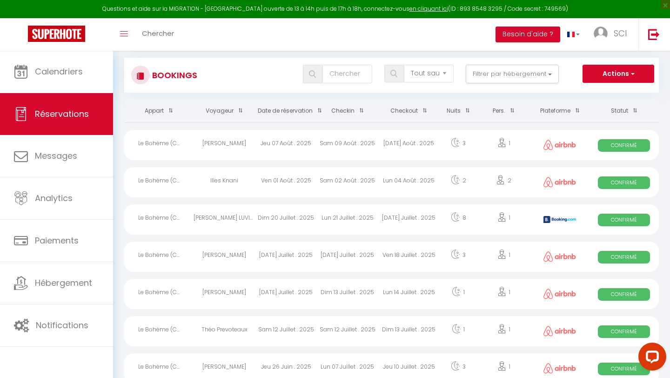
scroll to position [24, 0]
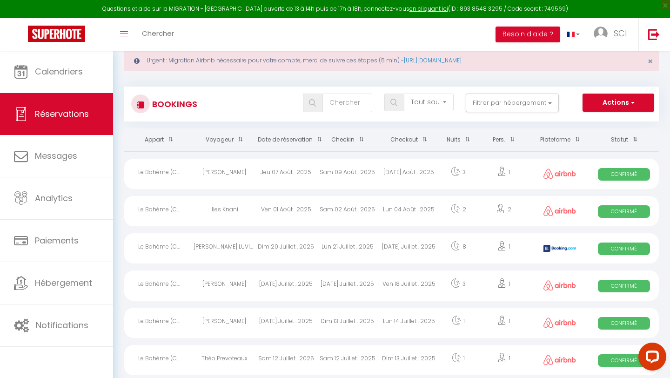
click at [548, 178] on img at bounding box center [559, 173] width 33 height 10
select select "OK"
select select "0"
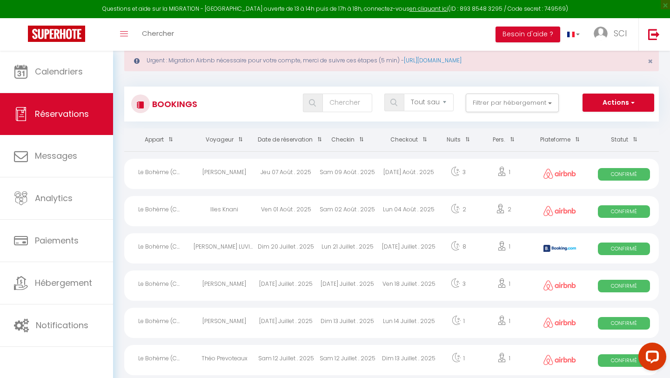
select select "1"
select select
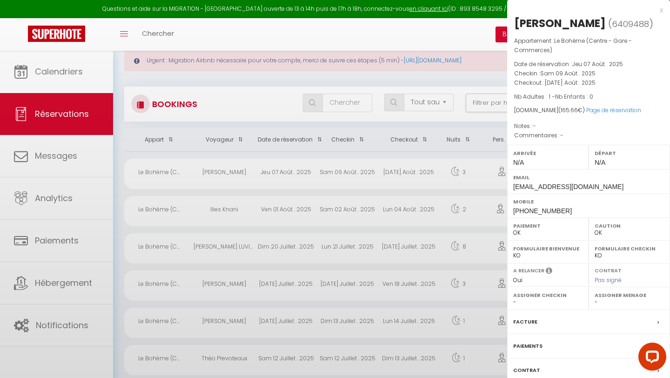
select select "17319"
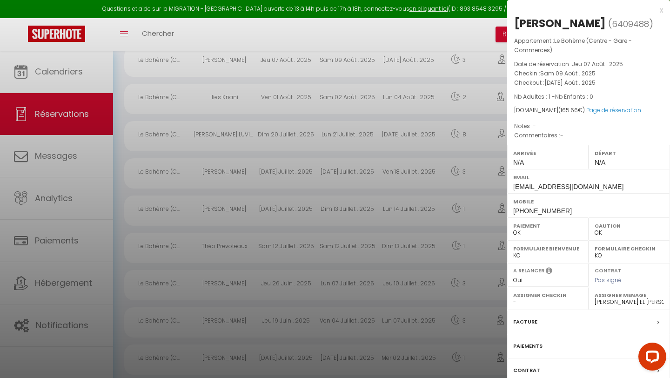
scroll to position [145, 0]
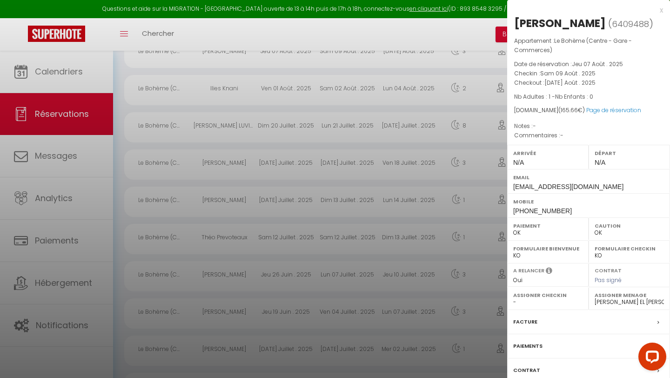
click at [532, 321] on label "Facture" at bounding box center [525, 322] width 24 height 10
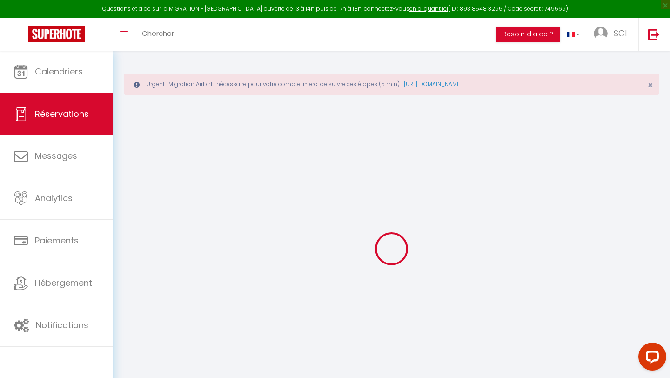
select select "cleaning"
select select "taxes"
select select
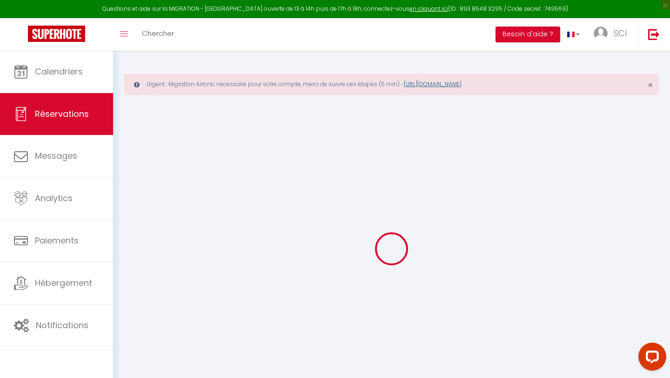
checkbox input "false"
select select
checkbox input "false"
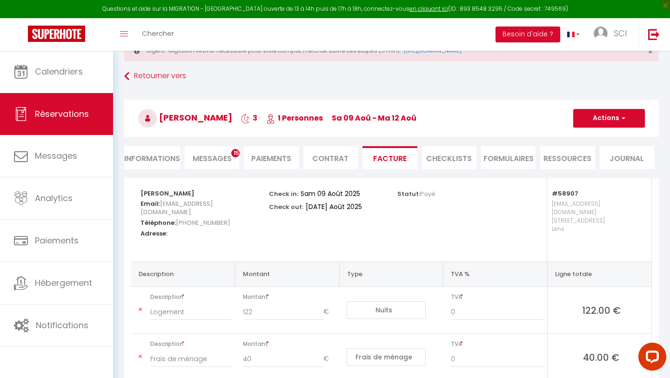
scroll to position [26, 0]
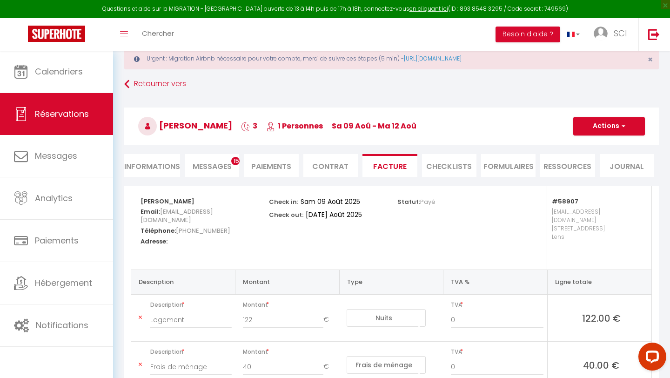
click at [157, 165] on li "Informations" at bounding box center [152, 165] width 56 height 23
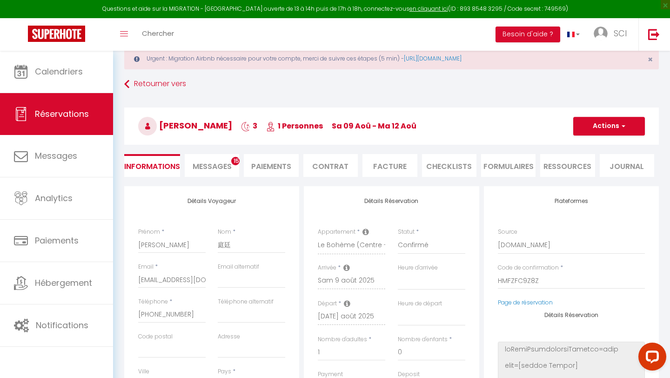
select select
